Goal: Task Accomplishment & Management: Complete application form

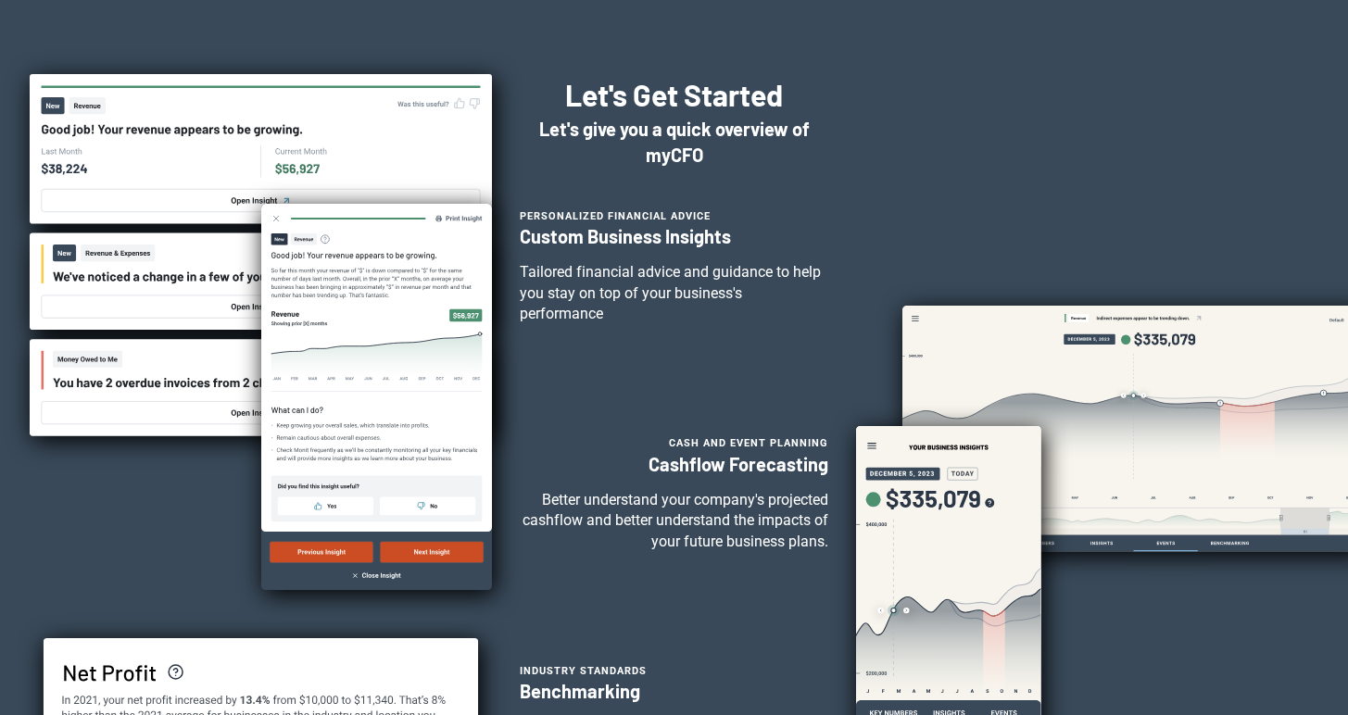
scroll to position [620, 0]
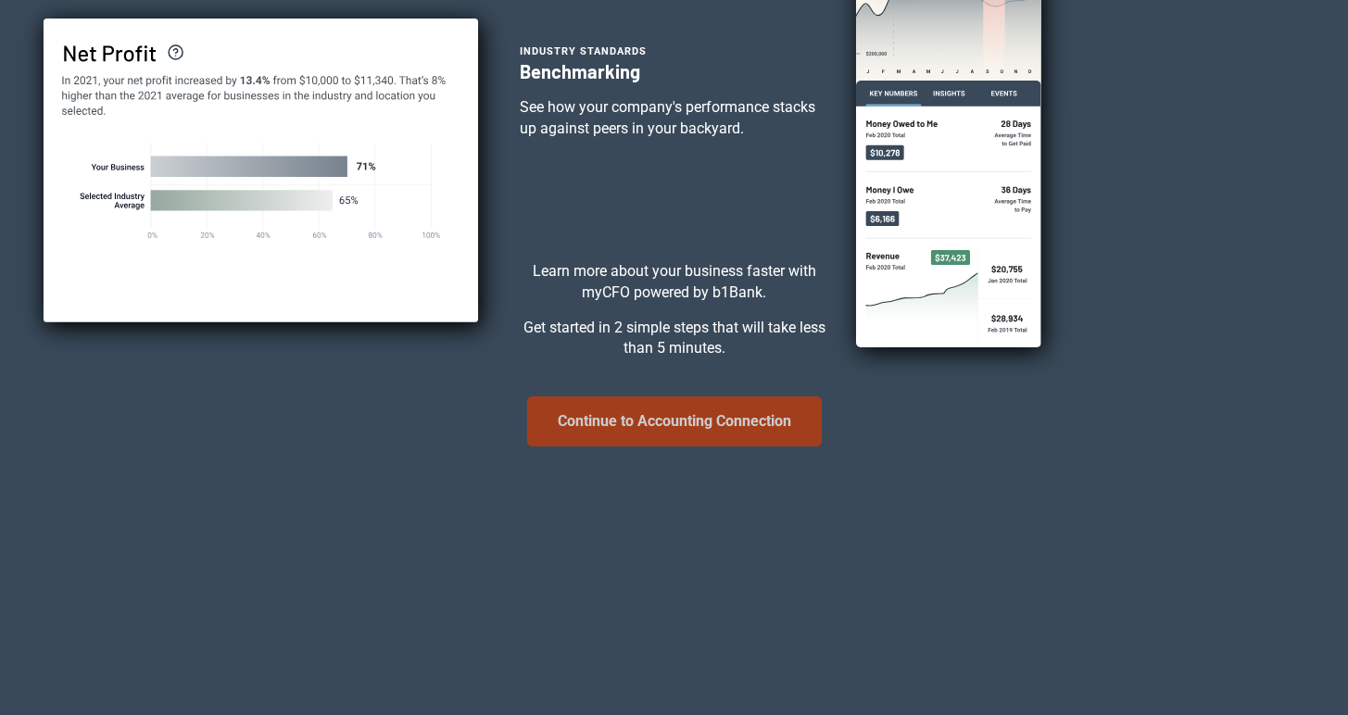
click at [675, 423] on button "Continue to Accounting Connection" at bounding box center [674, 422] width 295 height 50
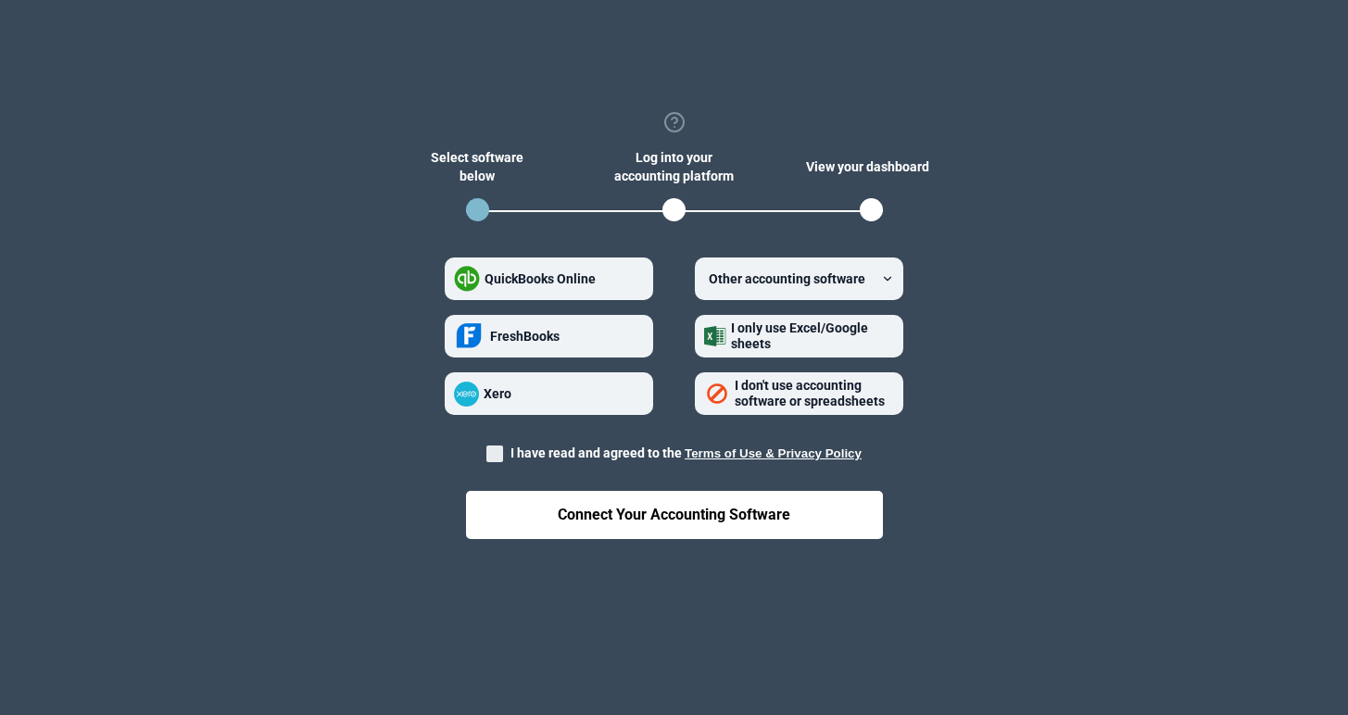
click at [753, 453] on button "Terms of Use & Privacy Policy" at bounding box center [773, 454] width 177 height 14
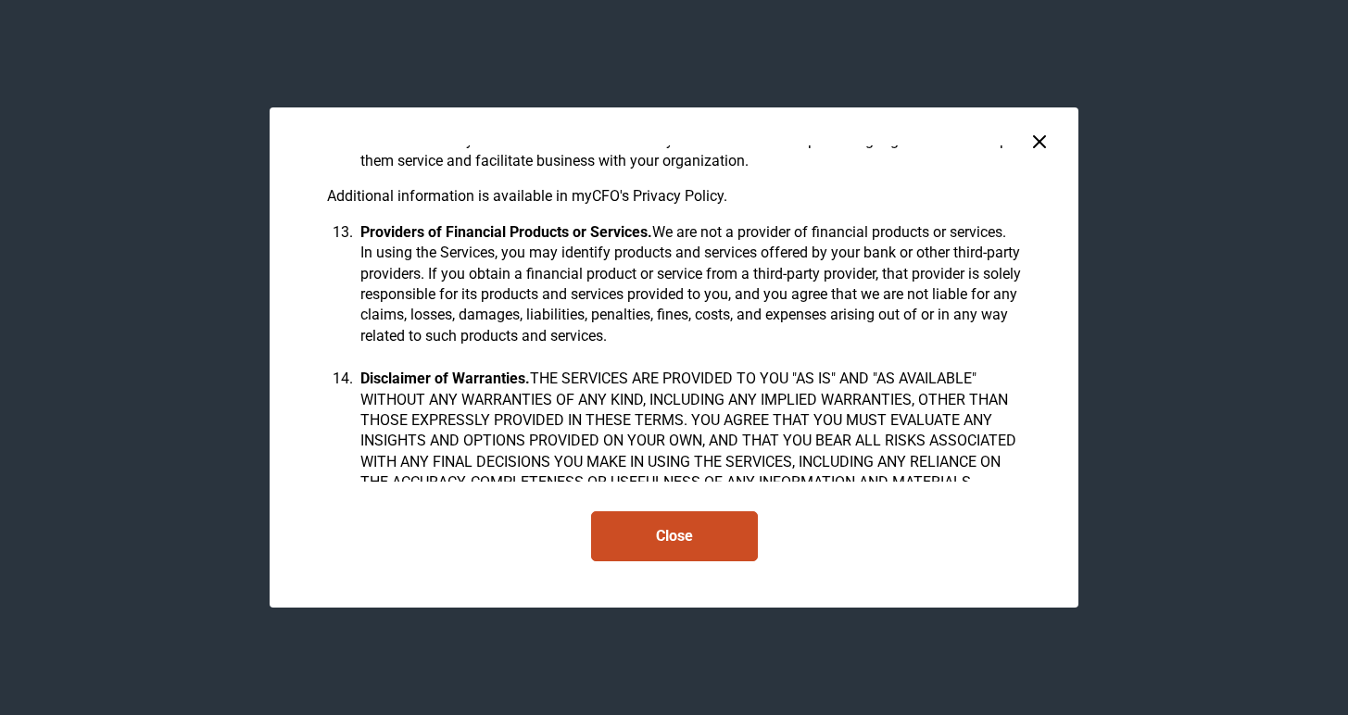
scroll to position [3979, 0]
